Goal: Find specific fact: Find specific fact

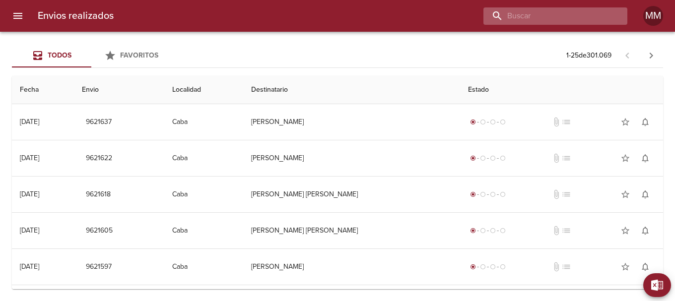
click at [571, 15] on input "buscar" at bounding box center [546, 15] width 127 height 17
paste input "[PERSON_NAME]"
type input "[PERSON_NAME]"
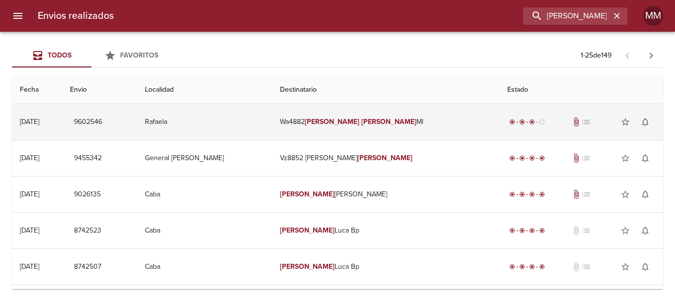
click at [323, 121] on td "Wa4882 [PERSON_NAME] Ml" at bounding box center [385, 122] width 227 height 36
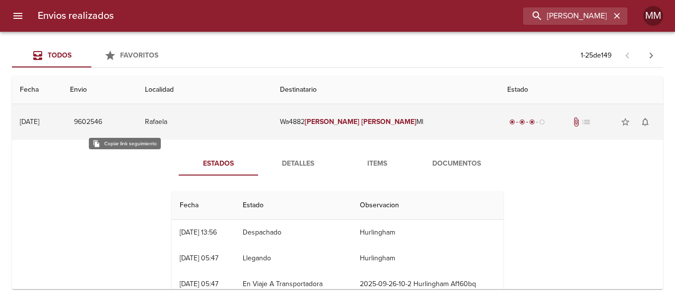
click at [102, 121] on span "9602546" at bounding box center [88, 122] width 28 height 12
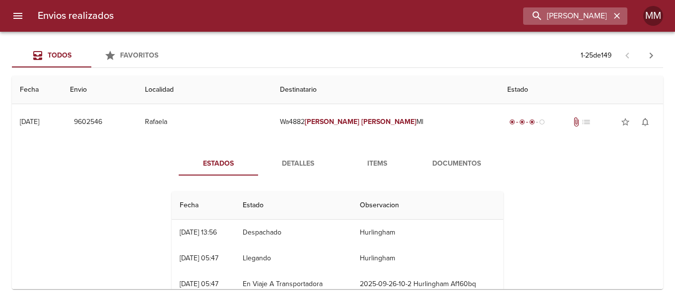
click at [614, 19] on icon "button" at bounding box center [617, 16] width 10 height 10
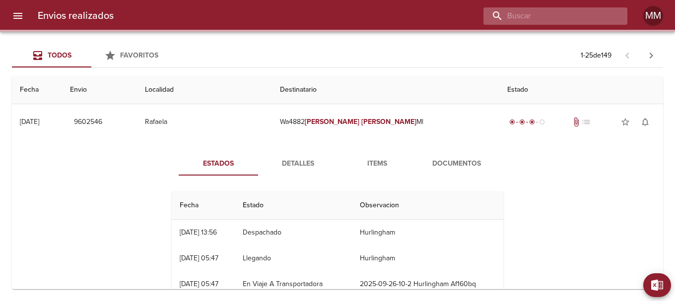
click at [573, 19] on input "buscar" at bounding box center [546, 15] width 127 height 17
paste input "[PERSON_NAME] [PERSON_NAME]"
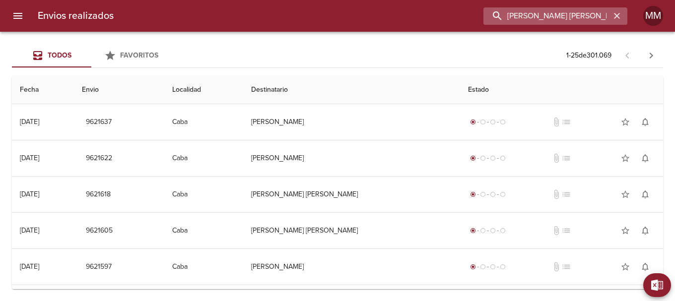
type input "[PERSON_NAME] [PERSON_NAME]"
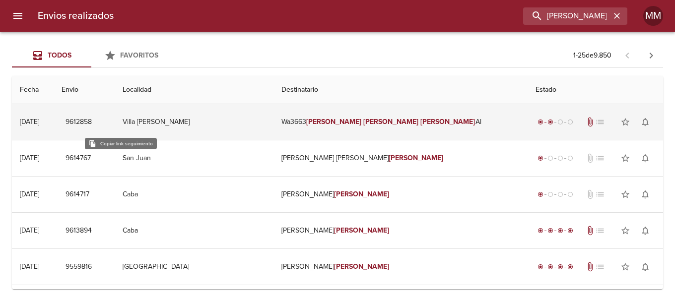
click at [92, 120] on span "9612858" at bounding box center [78, 122] width 26 height 12
